Goal: Task Accomplishment & Management: Manage account settings

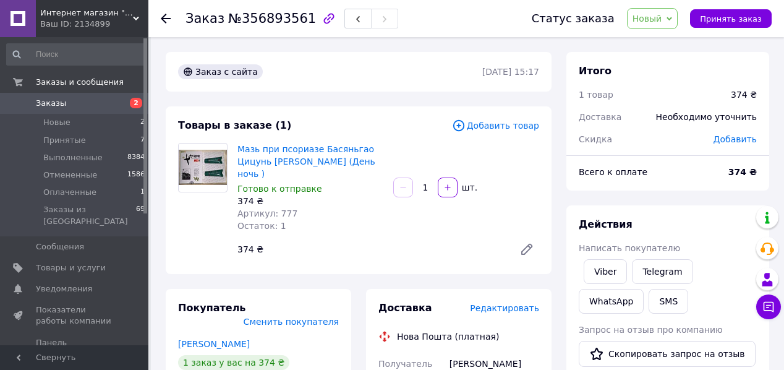
scroll to position [49, 0]
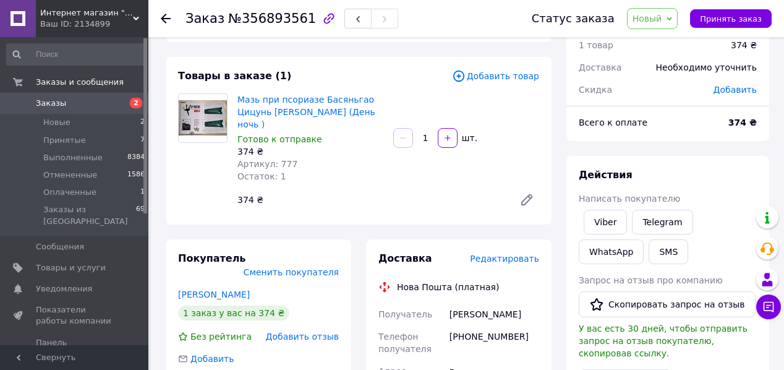
click at [672, 16] on icon at bounding box center [669, 19] width 6 height 6
click at [664, 38] on li "Принят" at bounding box center [660, 43] width 66 height 19
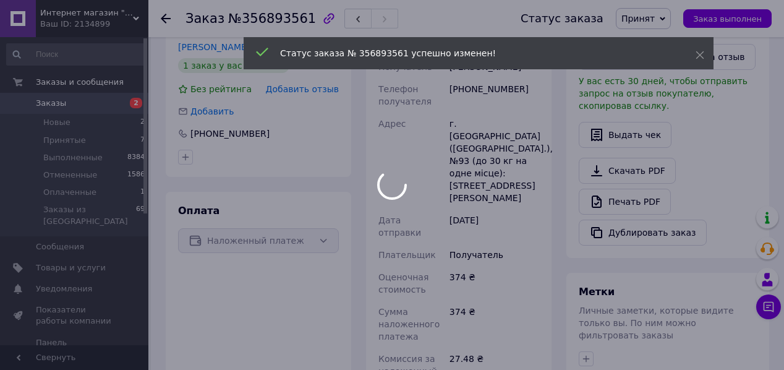
scroll to position [544, 0]
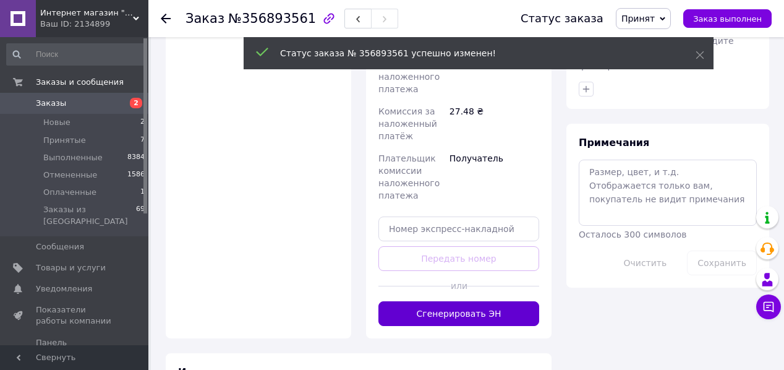
click at [472, 301] on button "Сгенерировать ЭН" at bounding box center [458, 313] width 161 height 25
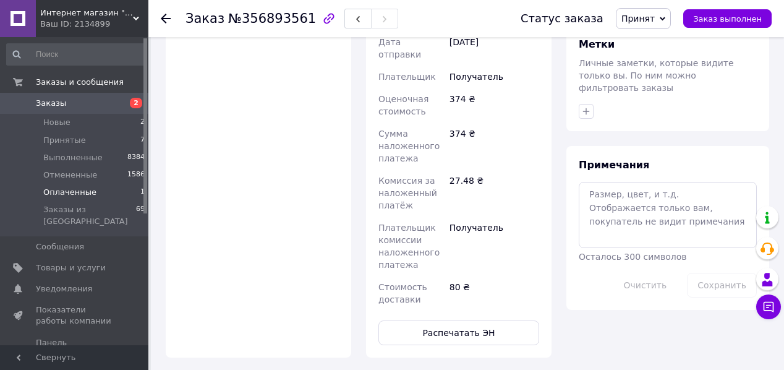
click at [67, 189] on span "Оплаченные" at bounding box center [69, 192] width 53 height 11
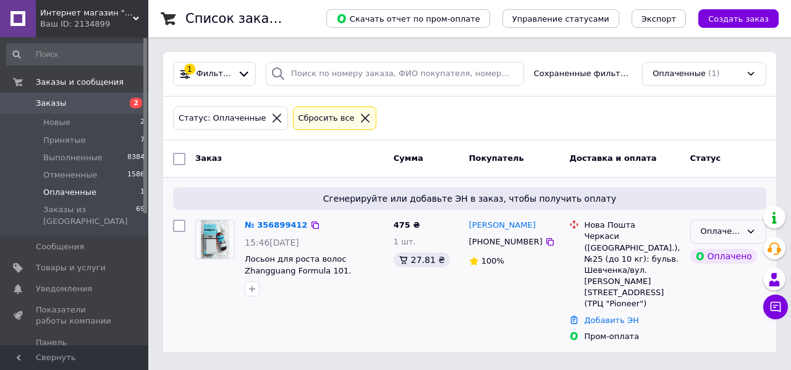
click at [751, 229] on icon at bounding box center [751, 231] width 10 height 10
click at [713, 253] on li "Принят" at bounding box center [728, 257] width 75 height 23
click at [268, 224] on link "№ 356899412" at bounding box center [273, 224] width 57 height 9
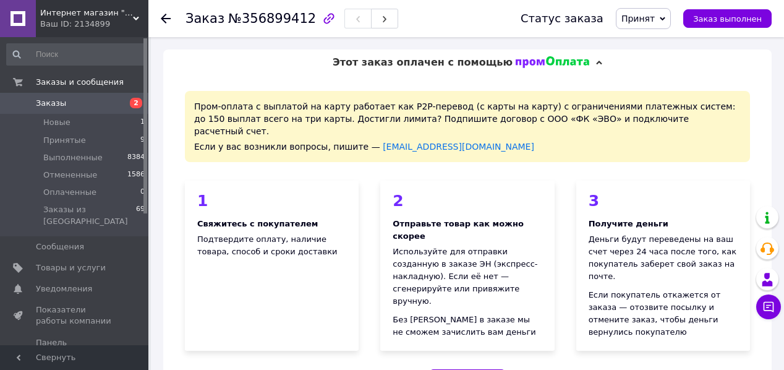
scroll to position [841, 0]
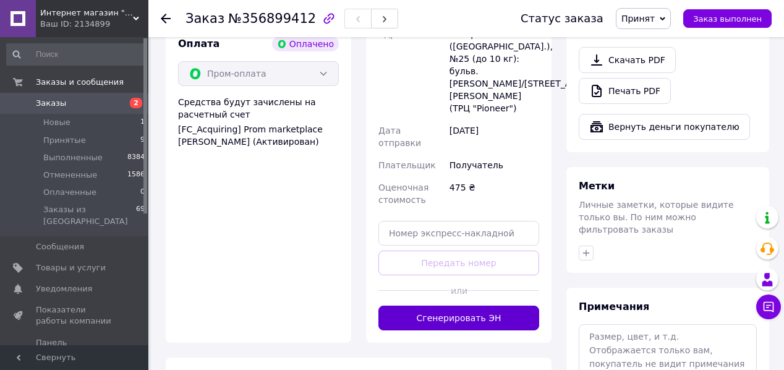
click at [477, 305] on button "Сгенерировать ЭН" at bounding box center [458, 317] width 161 height 25
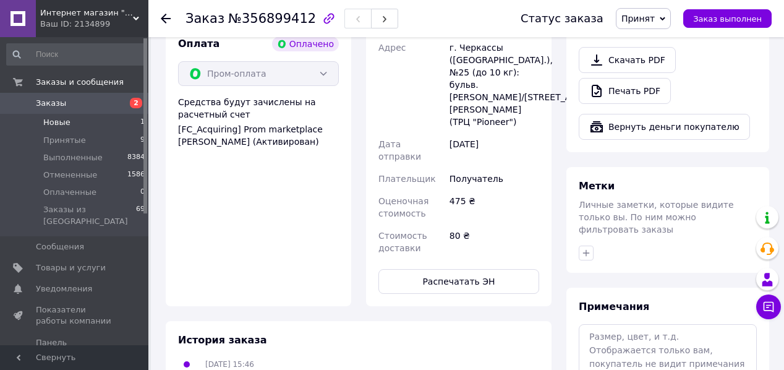
click at [59, 124] on span "Новые" at bounding box center [56, 122] width 27 height 11
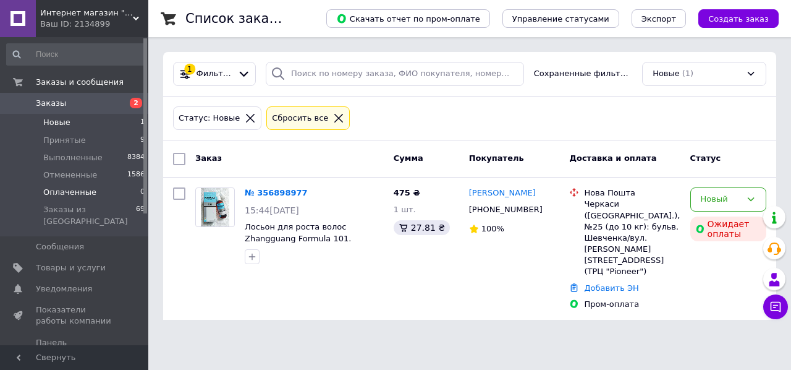
click at [58, 192] on span "Оплаченные" at bounding box center [69, 192] width 53 height 11
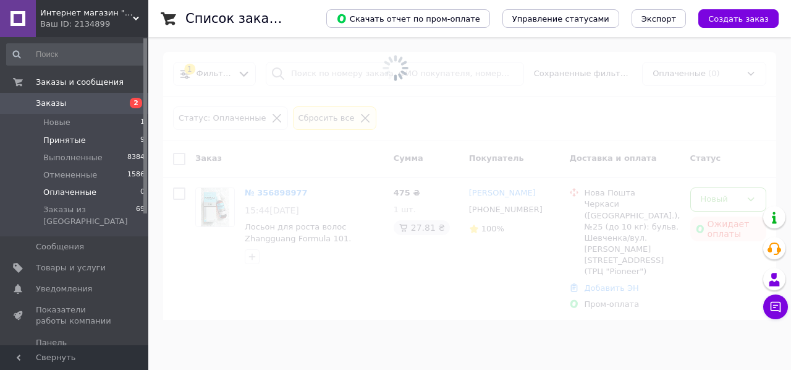
click at [52, 138] on span "Принятые" at bounding box center [64, 140] width 43 height 11
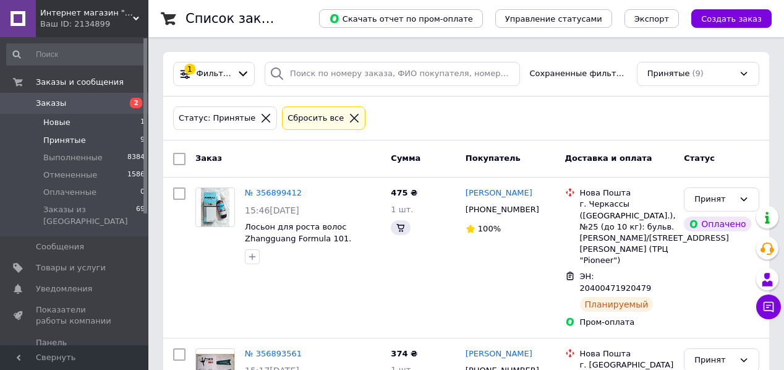
click at [52, 119] on span "Новые" at bounding box center [56, 122] width 27 height 11
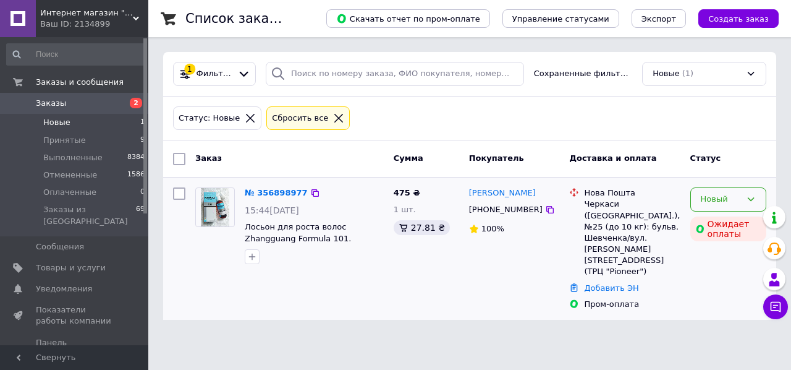
click at [755, 198] on icon at bounding box center [751, 199] width 10 height 10
click at [736, 273] on li "Отменен" at bounding box center [728, 270] width 75 height 23
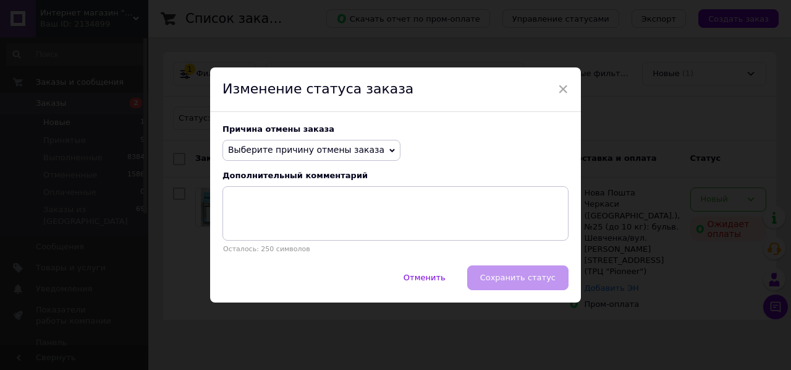
click at [365, 150] on span "Выберите причину отмены заказа" at bounding box center [312, 150] width 178 height 21
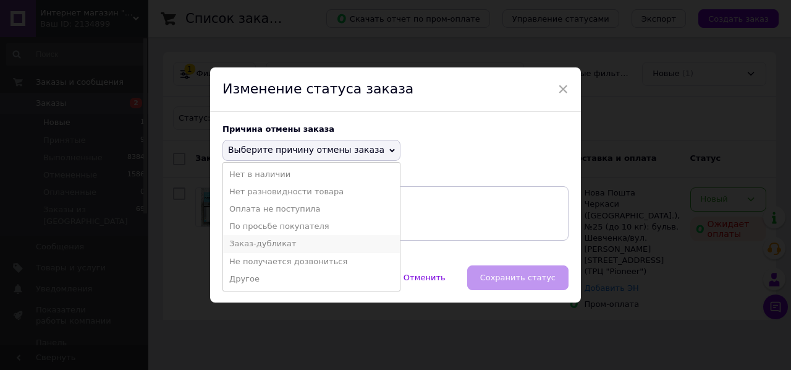
click at [249, 243] on li "Заказ-дубликат" at bounding box center [311, 243] width 177 height 17
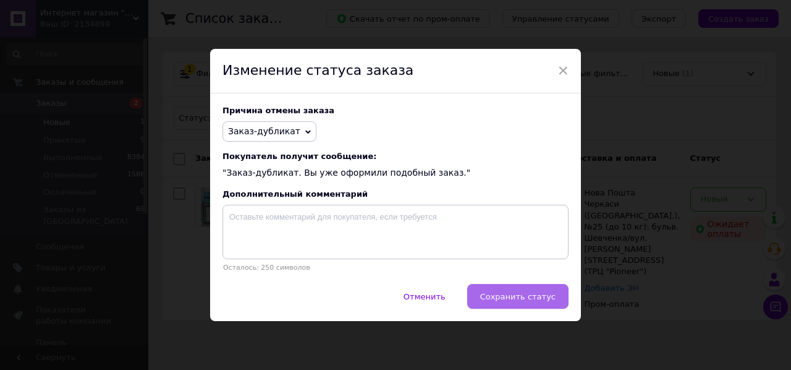
click at [547, 297] on span "Сохранить статус" at bounding box center [517, 296] width 75 height 9
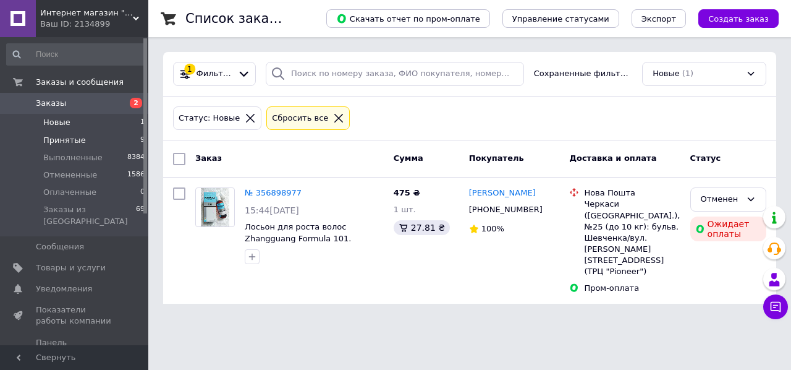
click at [59, 138] on span "Принятые" at bounding box center [64, 140] width 43 height 11
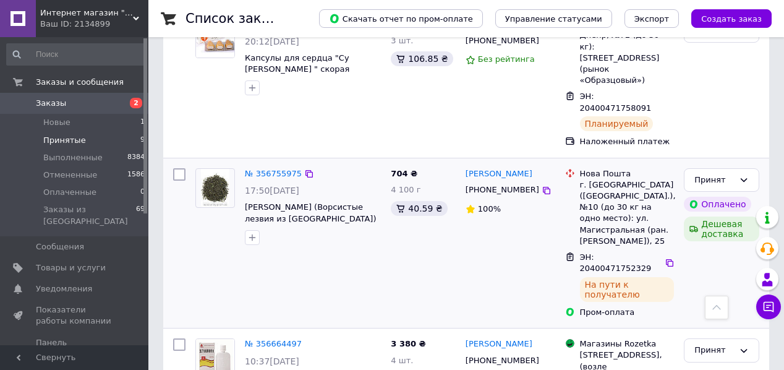
scroll to position [890, 0]
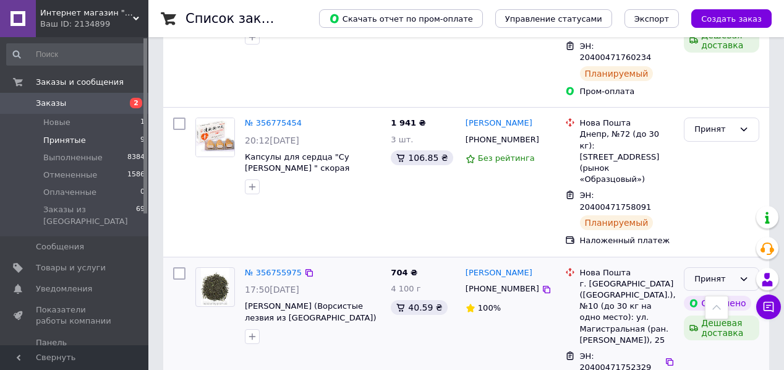
click at [749, 267] on div "Принят" at bounding box center [721, 279] width 75 height 24
click at [718, 293] on li "Выполнен" at bounding box center [721, 304] width 74 height 23
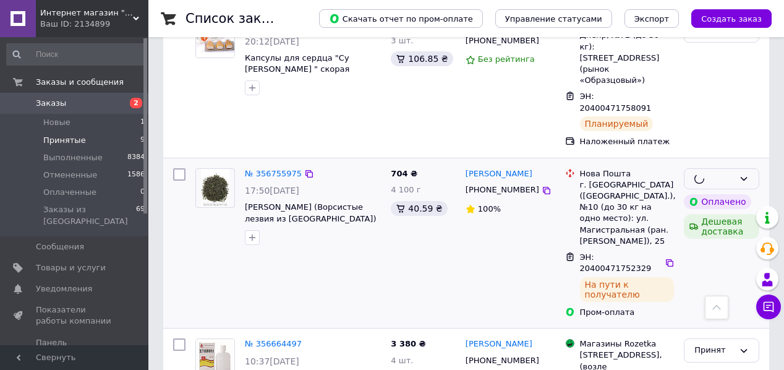
scroll to position [1038, 0]
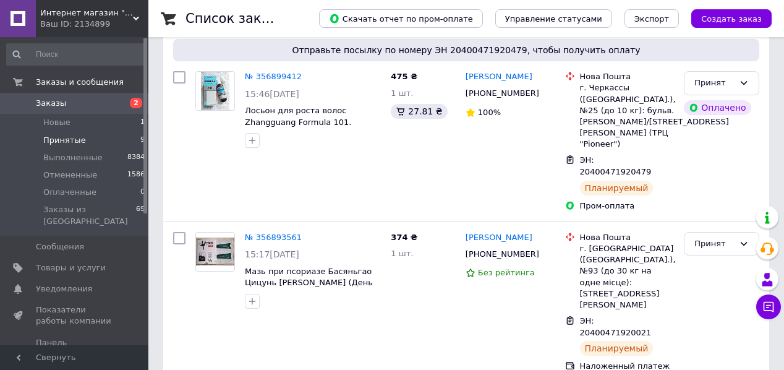
scroll to position [99, 0]
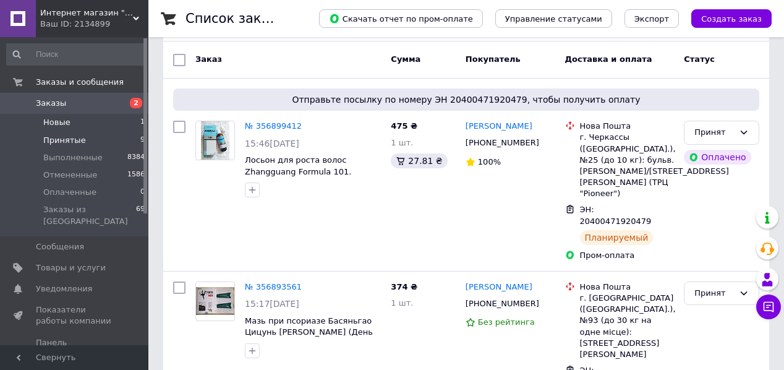
click at [54, 121] on span "Новые" at bounding box center [56, 122] width 27 height 11
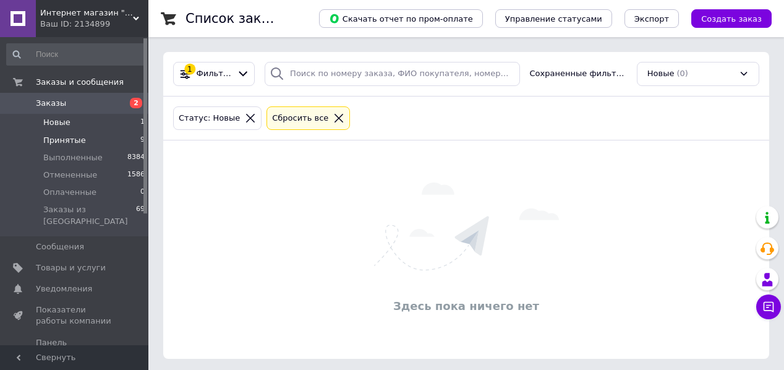
click at [61, 138] on span "Принятые" at bounding box center [64, 140] width 43 height 11
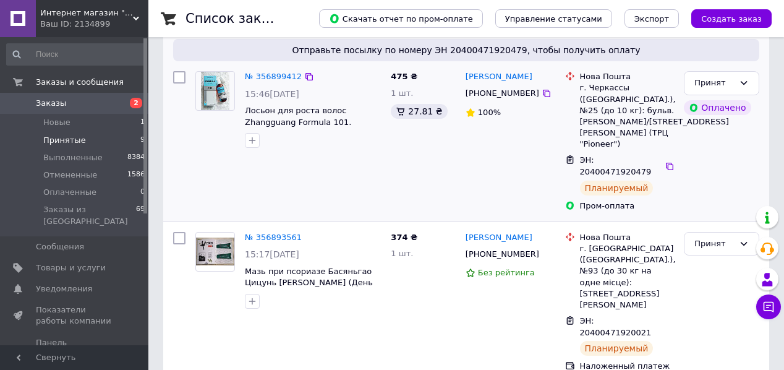
scroll to position [99, 0]
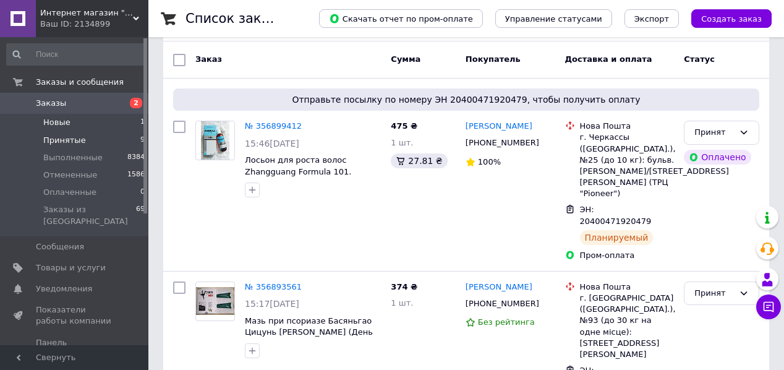
click at [53, 122] on span "Новые" at bounding box center [56, 122] width 27 height 11
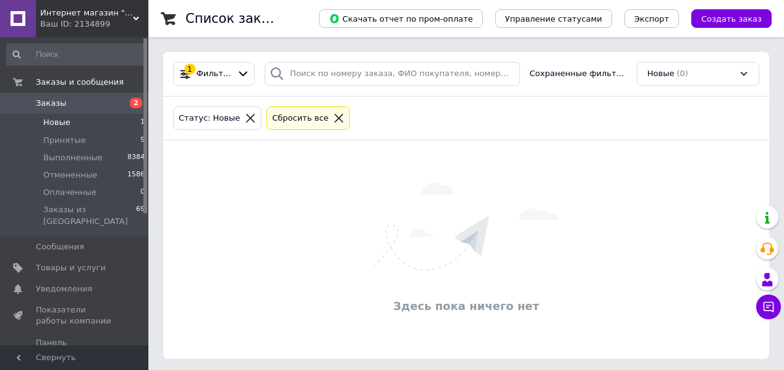
scroll to position [2, 0]
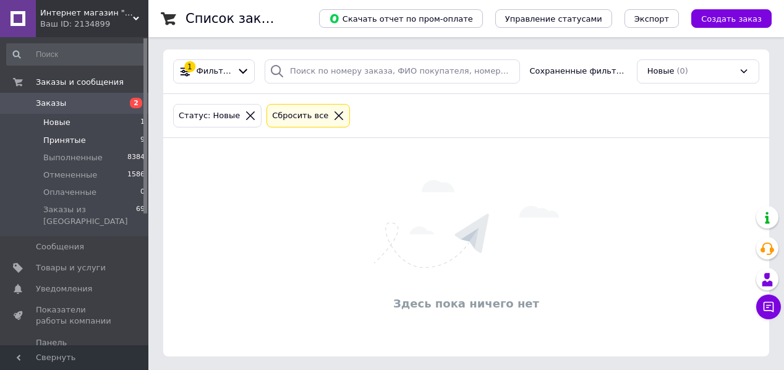
click at [52, 141] on span "Принятые" at bounding box center [64, 140] width 43 height 11
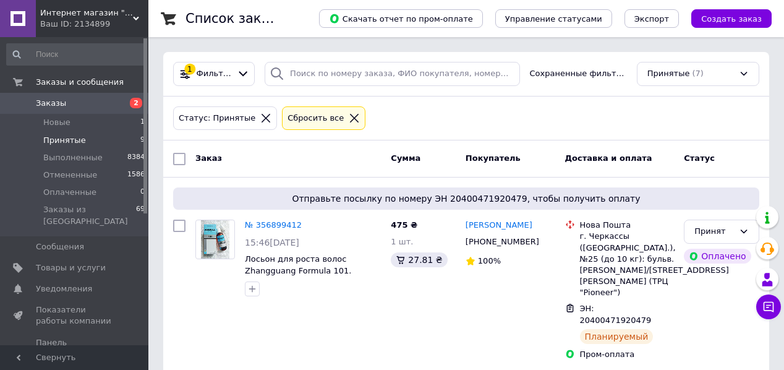
scroll to position [49, 0]
